Goal: Navigation & Orientation: Find specific page/section

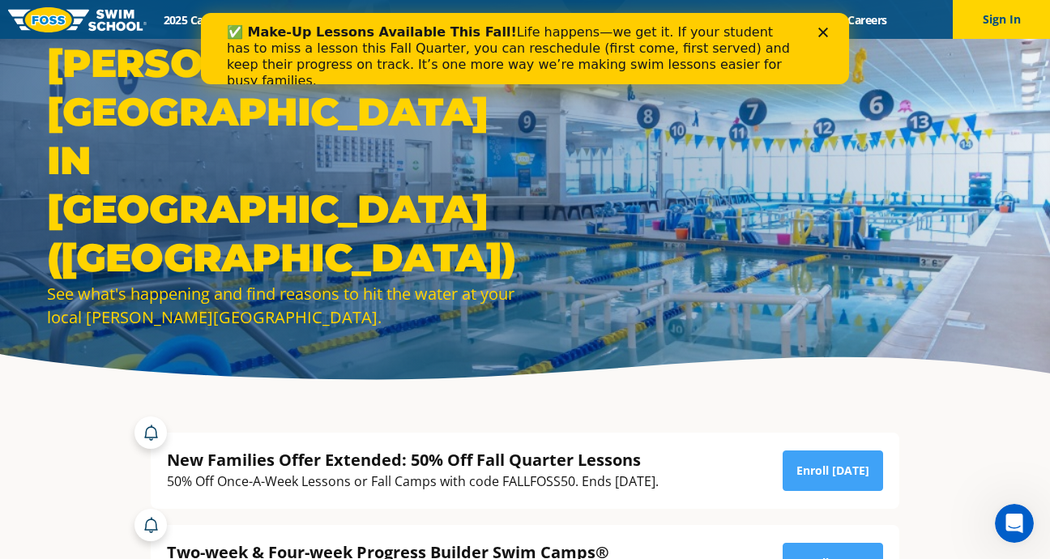
click at [821, 31] on polygon "Close" at bounding box center [823, 33] width 10 height 10
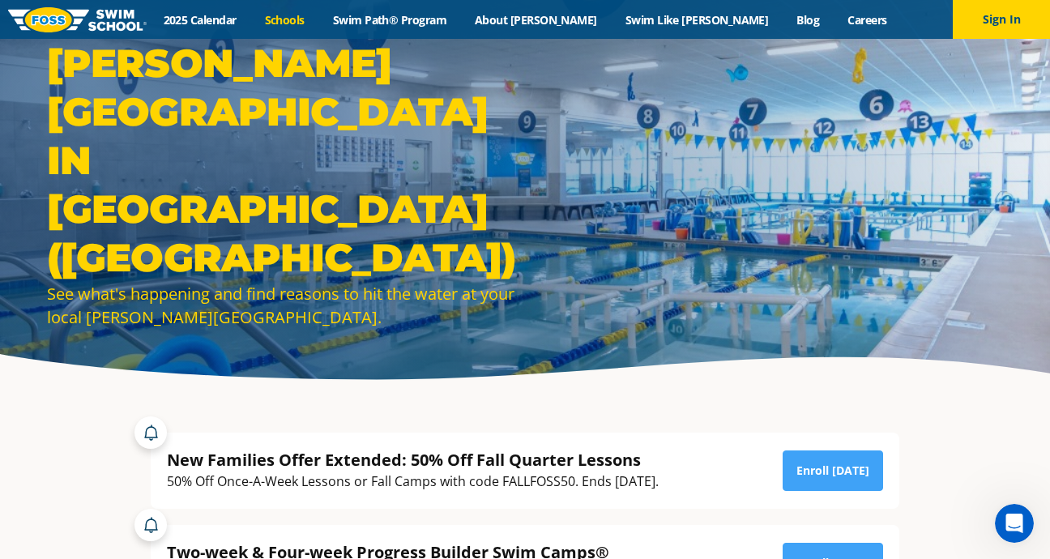
click at [318, 17] on link "Schools" at bounding box center [284, 19] width 68 height 15
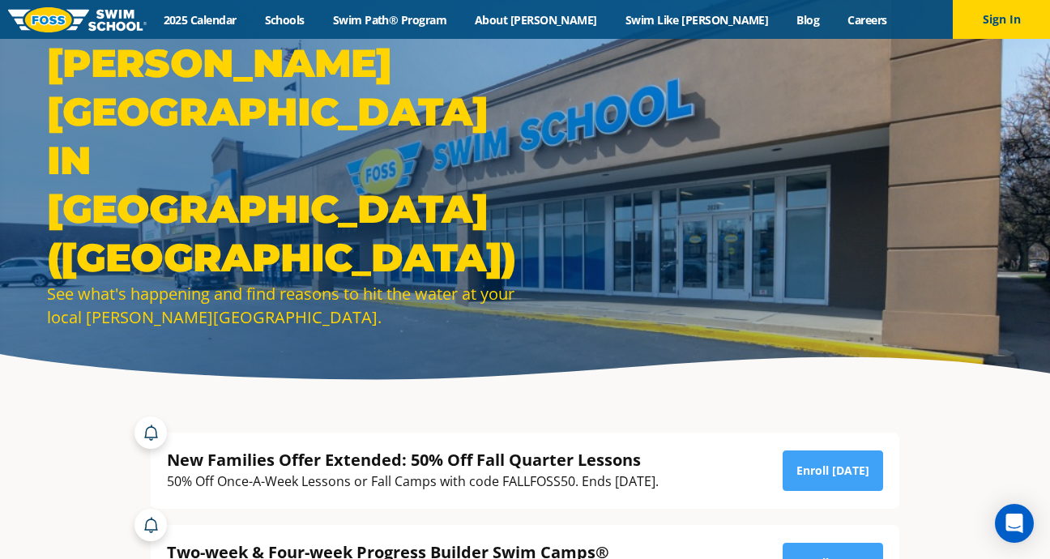
click at [106, 17] on img at bounding box center [77, 19] width 139 height 25
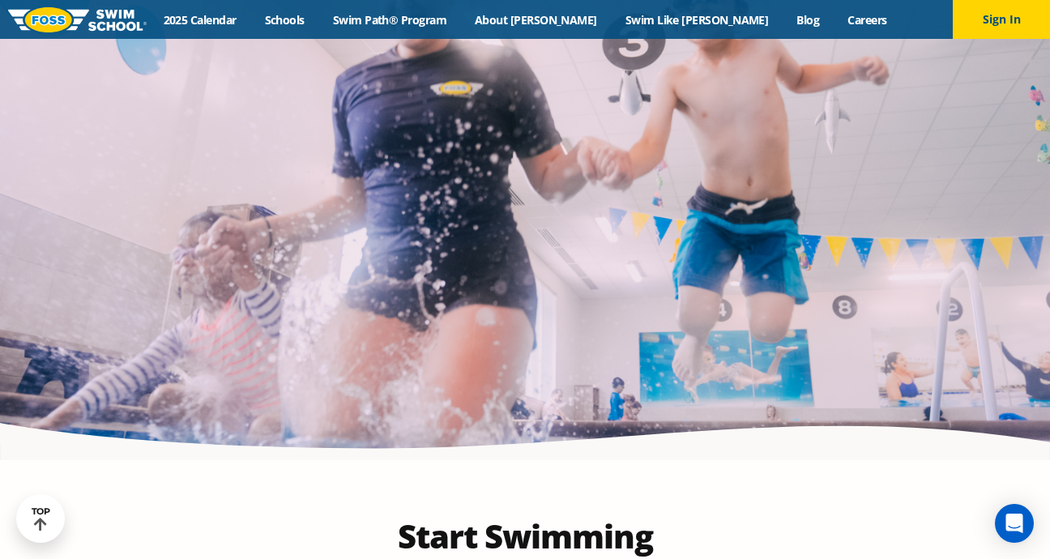
scroll to position [3188, 0]
